Goal: Task Accomplishment & Management: Use online tool/utility

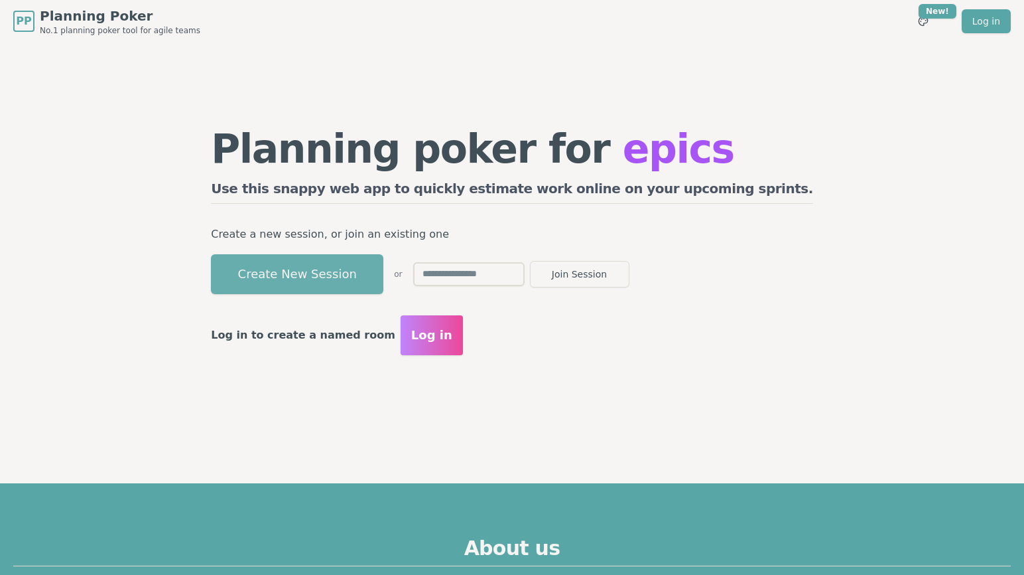
click at [365, 265] on button "Create New Session" at bounding box center [297, 274] width 173 height 40
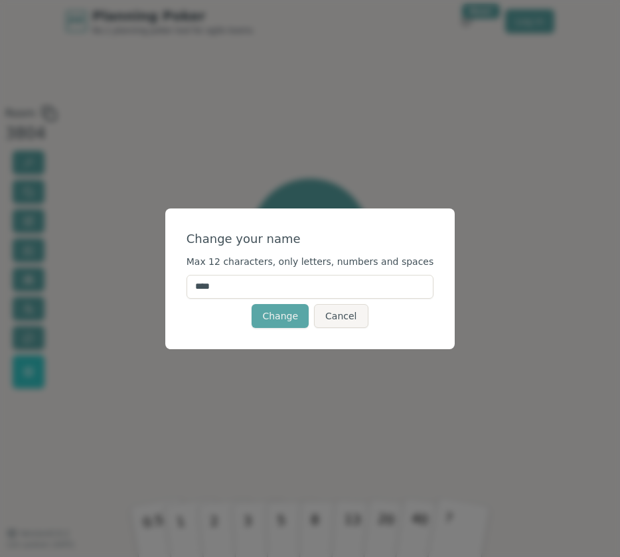
click at [241, 281] on input "****" at bounding box center [309, 287] width 247 height 24
type input "**"
click at [271, 320] on button "Change" at bounding box center [279, 316] width 57 height 24
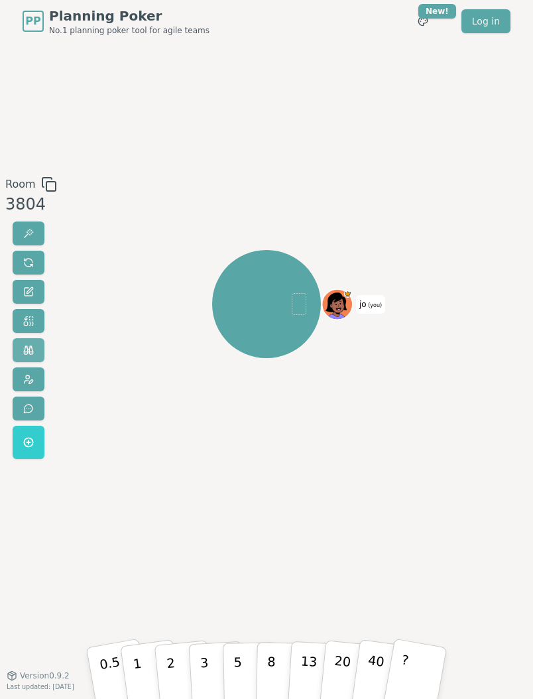
click at [25, 348] on span at bounding box center [28, 350] width 11 height 11
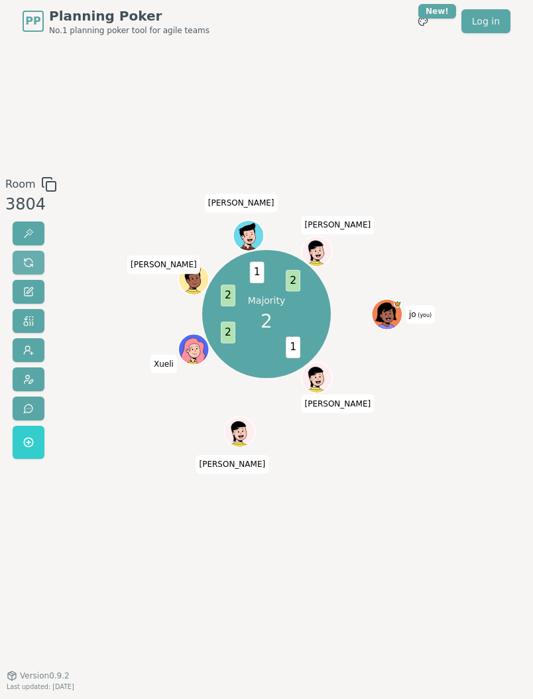
click at [29, 259] on span at bounding box center [28, 262] width 11 height 11
click at [30, 255] on button at bounding box center [29, 263] width 32 height 24
click at [394, 317] on icon at bounding box center [389, 319] width 15 height 5
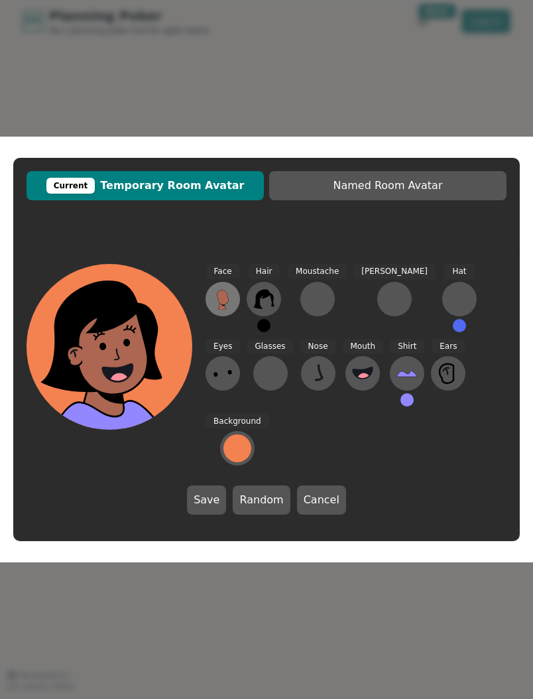
click at [222, 305] on icon at bounding box center [223, 297] width 11 height 15
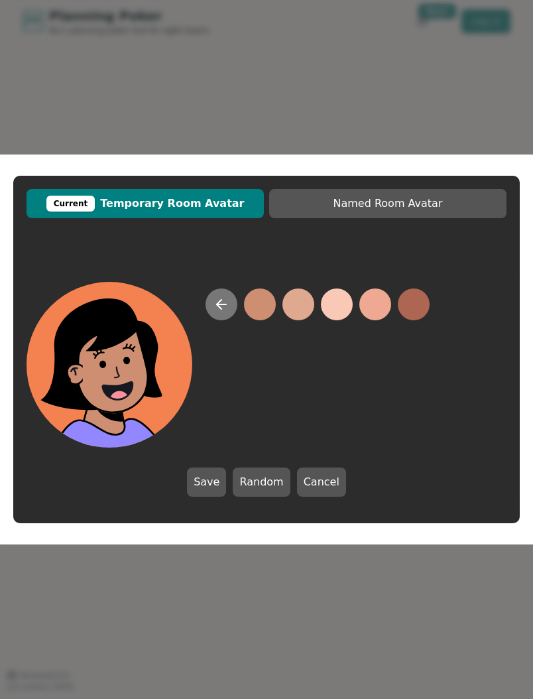
click at [223, 306] on icon at bounding box center [222, 305] width 16 height 16
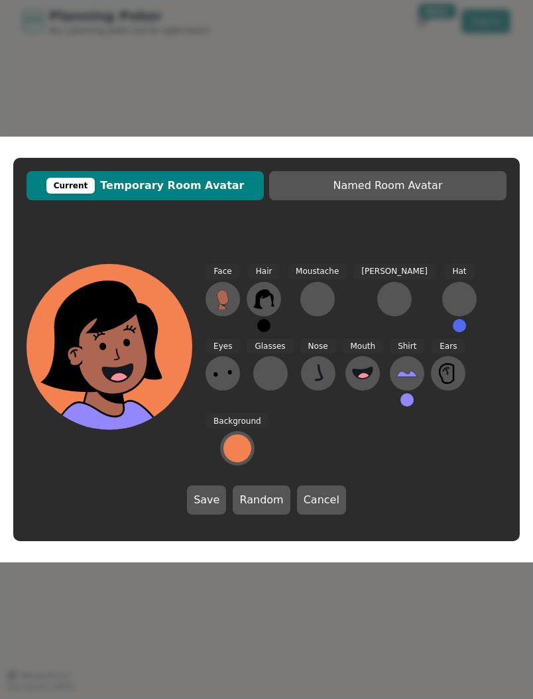
click at [263, 54] on div "Current Temporary Room Avatar Named Room Avatar Face Hair Moustache [PERSON_NAM…" at bounding box center [266, 349] width 533 height 699
